Goal: Find contact information: Find contact information

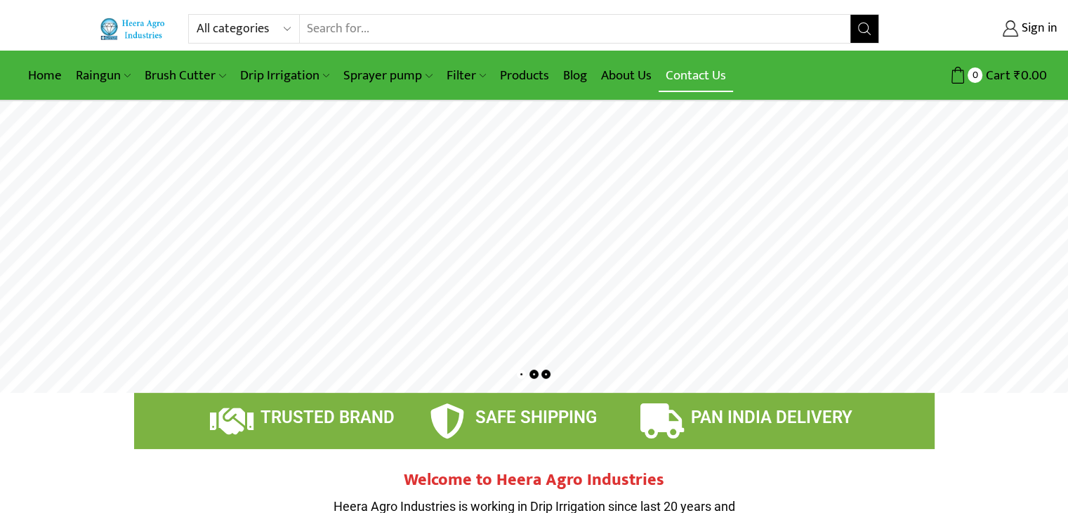
click at [697, 75] on link "Contact Us" at bounding box center [696, 75] width 74 height 33
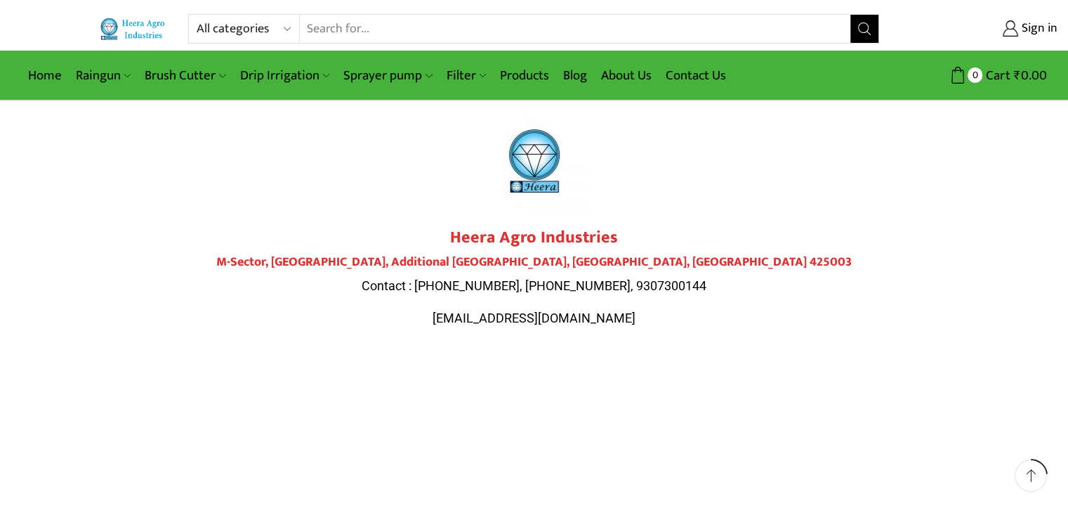
scroll to position [218, 0]
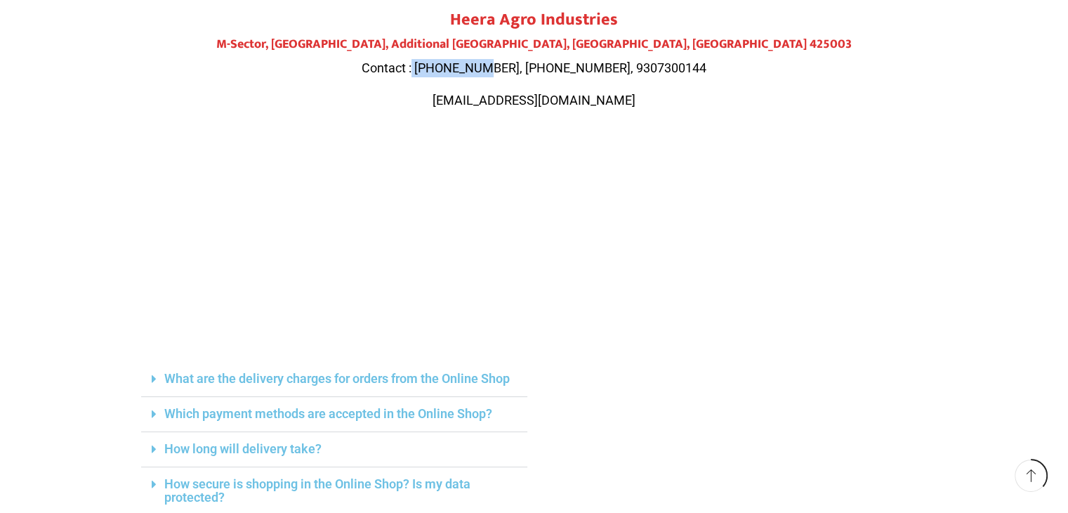
drag, startPoint x: 446, startPoint y: 65, endPoint x: 518, endPoint y: 71, distance: 72.6
click at [518, 71] on span "Contact : [PHONE_NUMBER], [PHONE_NUMBER], 9307300144" at bounding box center [534, 67] width 345 height 15
copy span "9284000511"
